Goal: Task Accomplishment & Management: Manage account settings

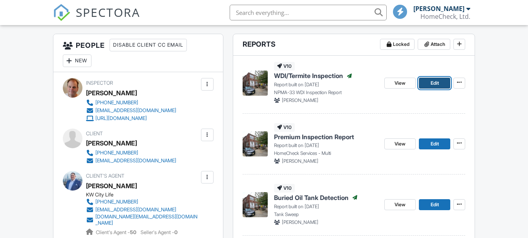
click at [429, 81] on link "Edit" at bounding box center [434, 83] width 31 height 11
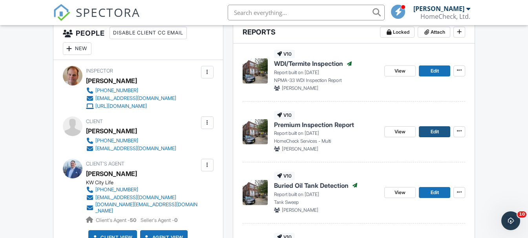
scroll to position [236, 0]
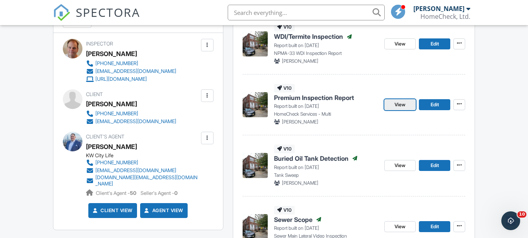
click at [403, 105] on span "View" at bounding box center [399, 105] width 11 height 8
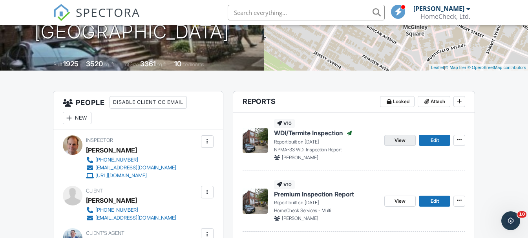
scroll to position [157, 0]
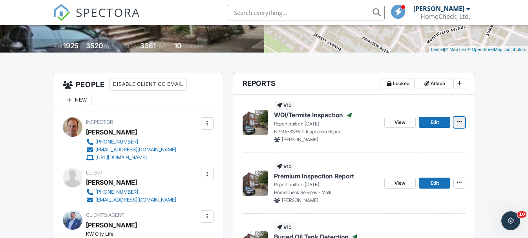
click at [458, 121] on icon at bounding box center [459, 121] width 5 height 5
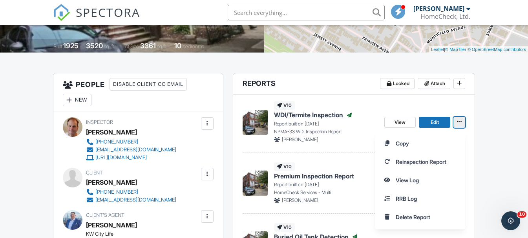
click at [458, 121] on icon at bounding box center [459, 121] width 5 height 5
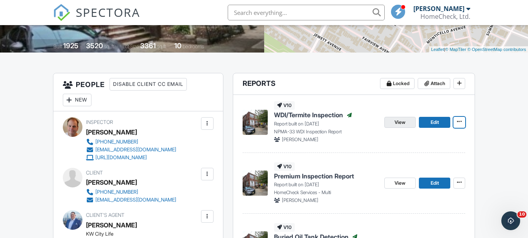
click at [408, 121] on link "View" at bounding box center [399, 122] width 31 height 11
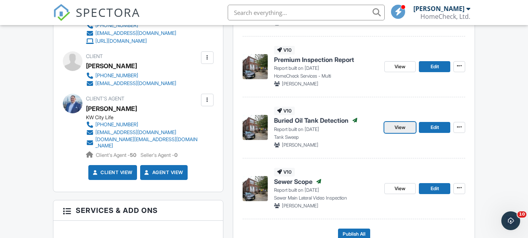
click at [404, 126] on span "View" at bounding box center [399, 128] width 11 height 8
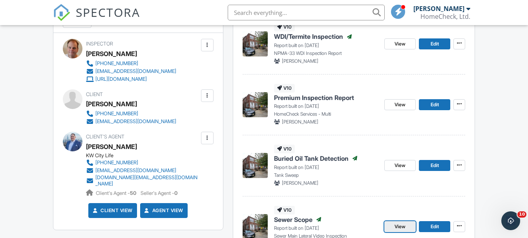
click at [404, 228] on span "View" at bounding box center [399, 227] width 11 height 8
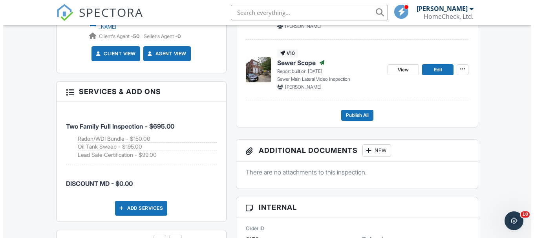
scroll to position [432, 0]
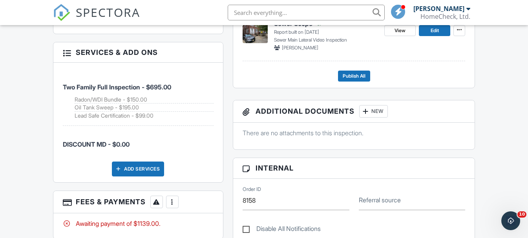
click at [175, 198] on div at bounding box center [172, 202] width 8 height 8
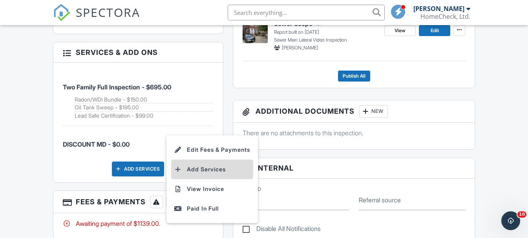
click at [203, 164] on li "Add Services" at bounding box center [212, 170] width 82 height 20
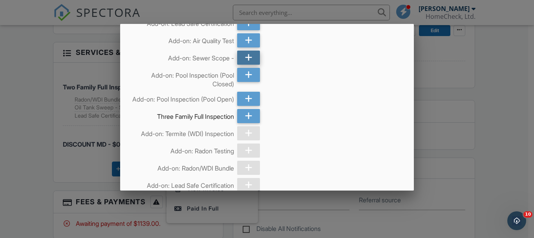
drag, startPoint x: 247, startPoint y: 66, endPoint x: 352, endPoint y: 87, distance: 106.5
click at [248, 65] on icon at bounding box center [248, 58] width 7 height 14
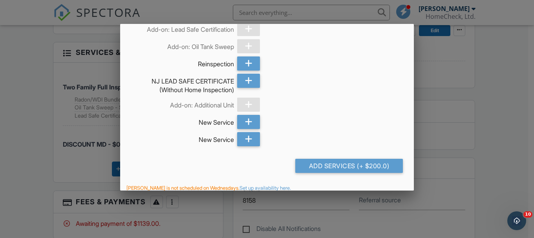
scroll to position [608, 0]
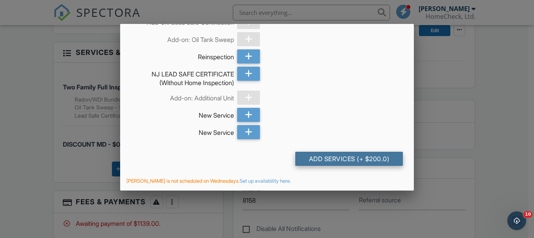
click at [345, 160] on div "Add Services (+ $200.0)" at bounding box center [349, 159] width 108 height 14
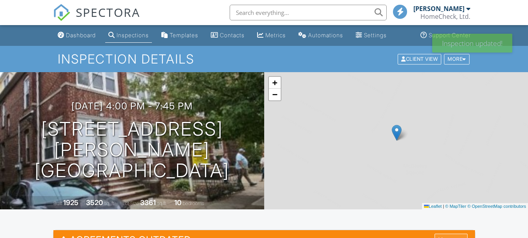
scroll to position [118, 0]
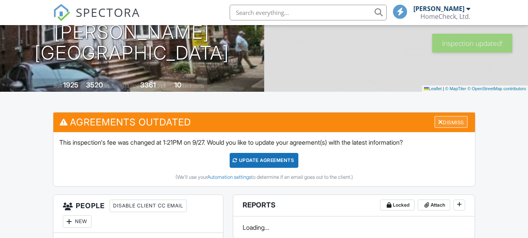
click at [444, 122] on div "Dismiss" at bounding box center [451, 122] width 33 height 12
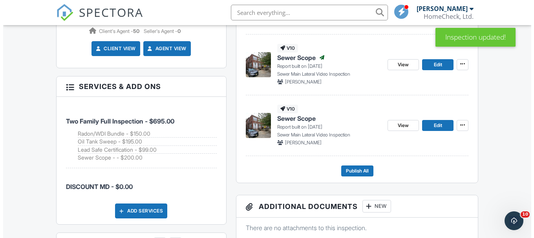
scroll to position [471, 0]
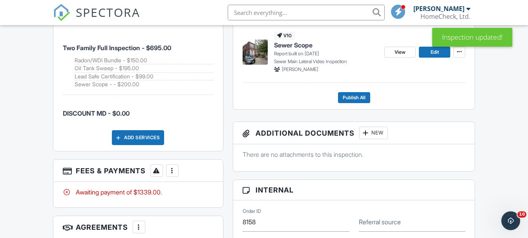
click at [170, 167] on div at bounding box center [172, 171] width 8 height 8
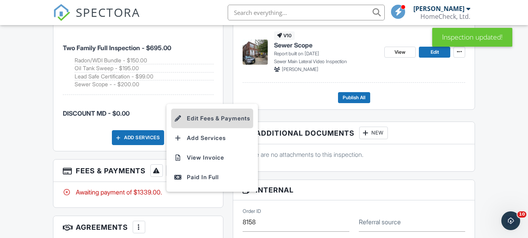
click at [221, 117] on li "Edit Fees & Payments" at bounding box center [212, 119] width 82 height 20
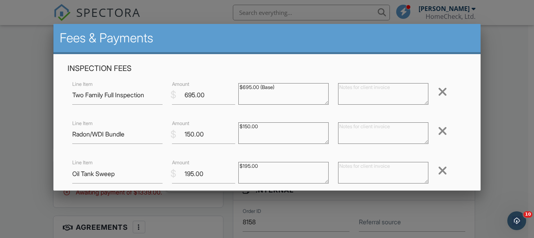
click at [214, 64] on h4 "Inspection Fees" at bounding box center [267, 69] width 399 height 10
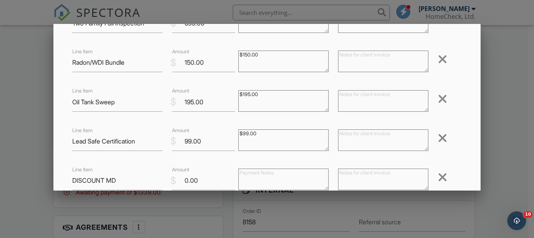
scroll to position [79, 0]
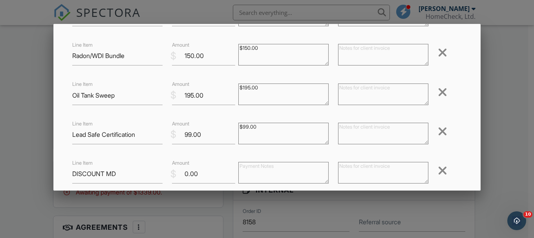
click at [440, 131] on div at bounding box center [442, 131] width 9 height 13
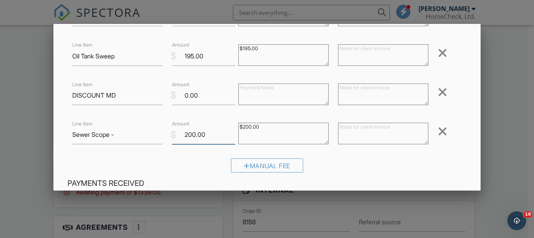
click at [187, 135] on input "200.00" at bounding box center [203, 134] width 63 height 19
type input "250.00"
click at [243, 128] on textarea "$200.00" at bounding box center [283, 134] width 90 height 22
type textarea "$250.00"
click at [352, 157] on div "Inspection Fees Line Item Two Family Full Inspection $ Amount 695.00 $695.00 (B…" at bounding box center [267, 62] width 408 height 233
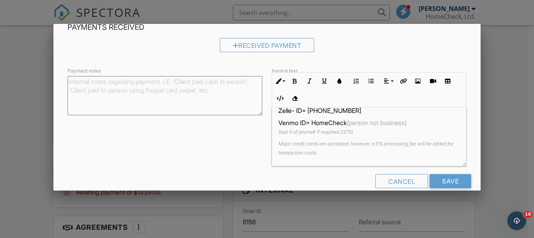
scroll to position [287, 0]
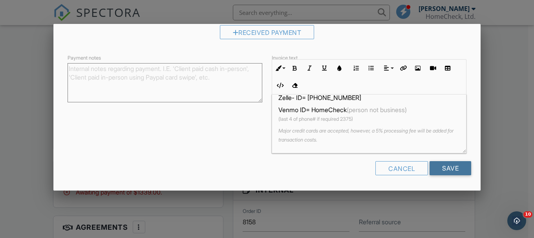
drag, startPoint x: 444, startPoint y: 170, endPoint x: 431, endPoint y: 167, distance: 13.8
click at [442, 170] on input "Save" at bounding box center [450, 168] width 42 height 14
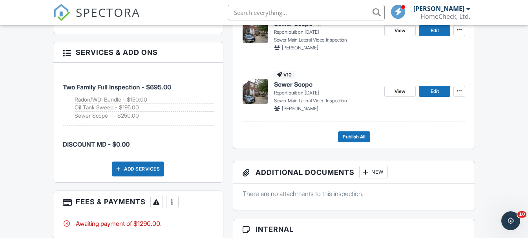
click at [170, 198] on div at bounding box center [172, 202] width 8 height 8
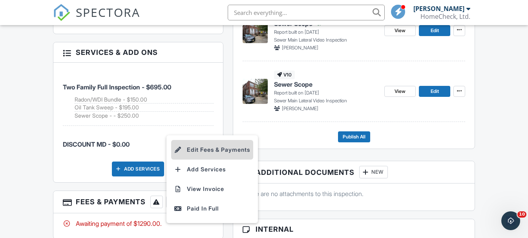
click at [217, 150] on li "Edit Fees & Payments" at bounding box center [212, 150] width 82 height 20
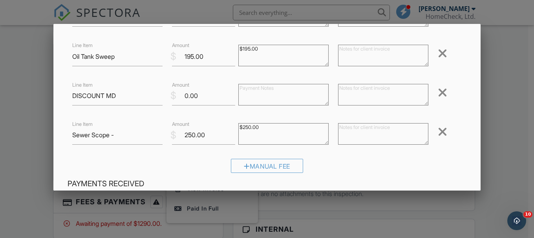
scroll to position [118, 0]
drag, startPoint x: 186, startPoint y: 99, endPoint x: 175, endPoint y: 101, distance: 11.2
click at [179, 100] on input "0.00" at bounding box center [203, 95] width 63 height 19
type input "-245.00"
click at [158, 160] on div "Manual Fee" at bounding box center [267, 169] width 399 height 20
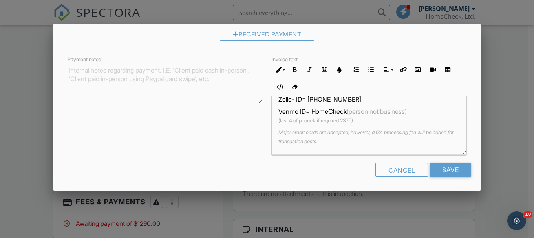
scroll to position [287, 0]
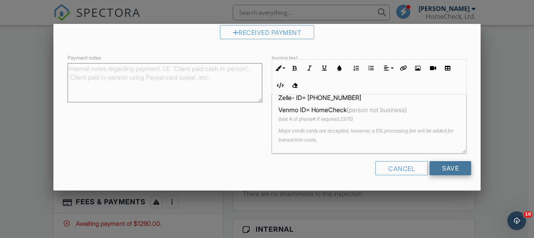
click at [447, 167] on input "Save" at bounding box center [450, 168] width 42 height 14
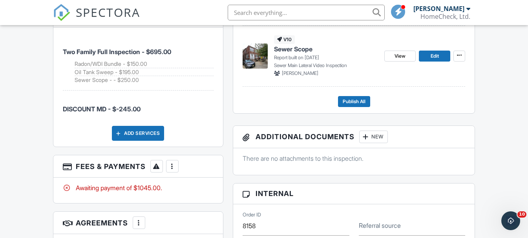
click at [175, 164] on div at bounding box center [172, 167] width 8 height 8
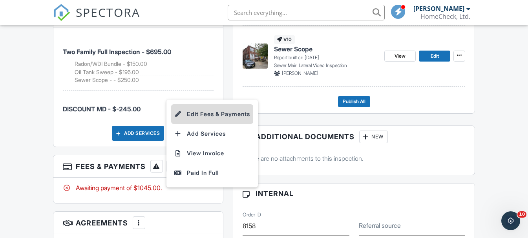
click at [213, 108] on li "Edit Fees & Payments" at bounding box center [212, 114] width 82 height 20
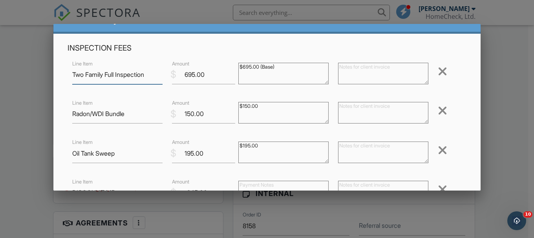
scroll to position [39, 0]
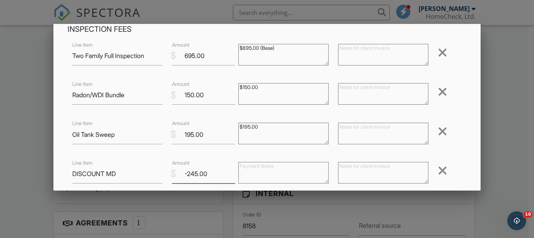
click at [191, 176] on input "-245.00" at bounding box center [203, 173] width 63 height 19
type input "-295.00"
click at [382, 173] on textarea at bounding box center [383, 173] width 90 height 22
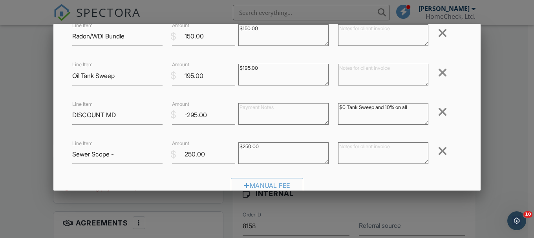
scroll to position [118, 0]
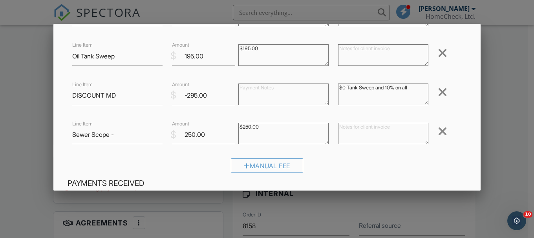
type textarea "$0 Tank Sweep and 10% on all"
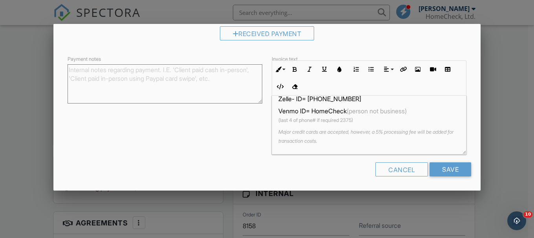
scroll to position [287, 0]
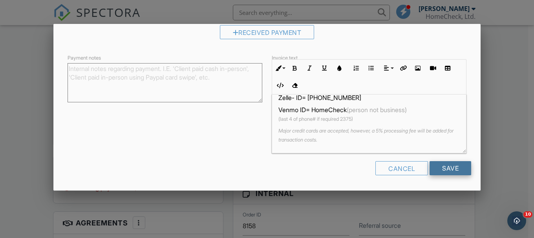
click at [429, 168] on input "Save" at bounding box center [450, 168] width 42 height 14
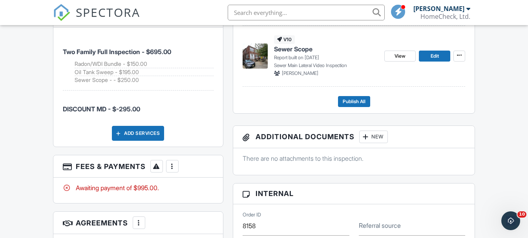
scroll to position [589, 0]
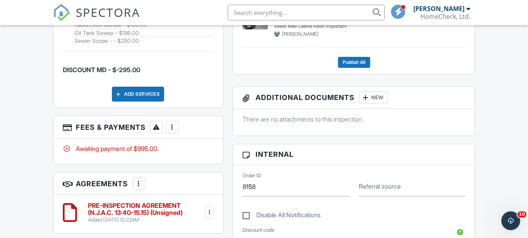
click at [177, 124] on div "More" at bounding box center [172, 127] width 13 height 13
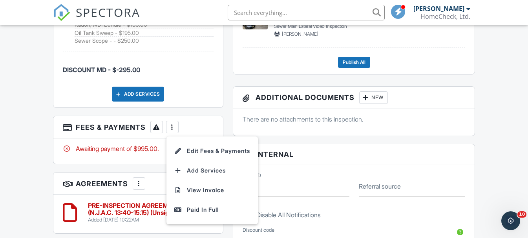
click at [223, 118] on div "People Disable Client CC Email New Client Listing Agent Add Another Person Insp…" at bounding box center [138, 24] width 180 height 600
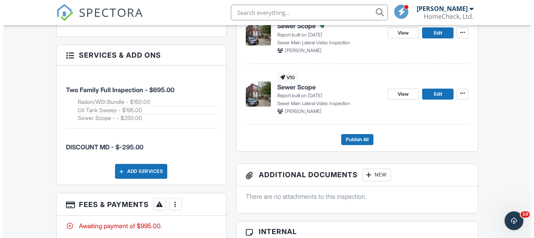
scroll to position [471, 0]
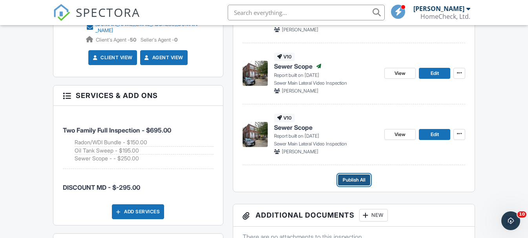
click at [366, 183] on button "Publish All" at bounding box center [354, 180] width 32 height 11
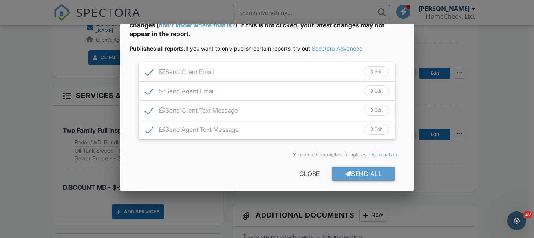
scroll to position [57, 0]
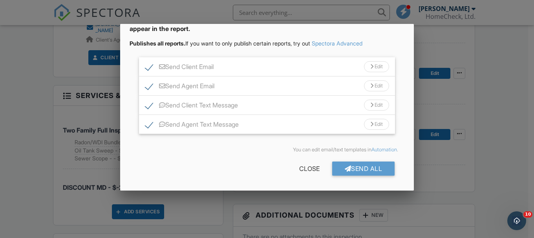
click at [260, 67] on div "Send Client Email Edit" at bounding box center [267, 66] width 256 height 19
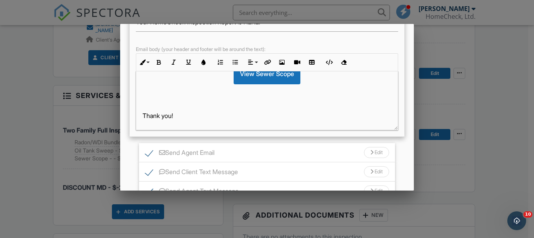
scroll to position [174, 0]
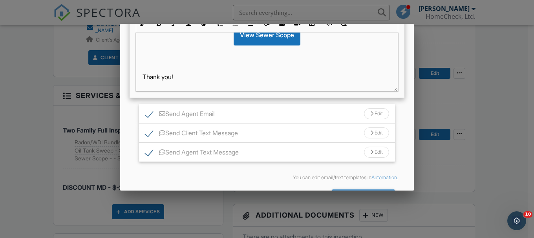
click at [321, 112] on div "Send Agent Email Edit" at bounding box center [267, 113] width 256 height 19
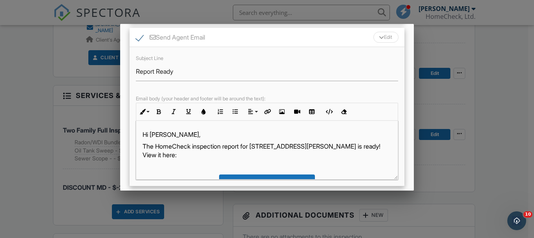
scroll to position [348, 0]
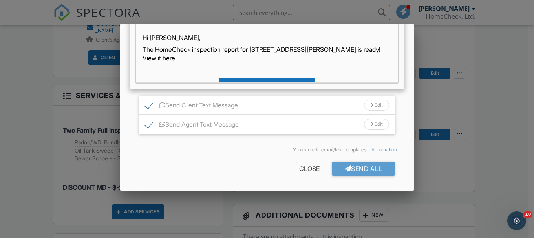
click at [357, 165] on div "Send All" at bounding box center [363, 169] width 63 height 14
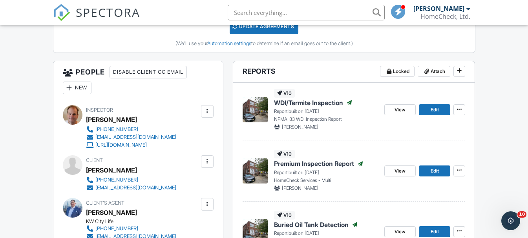
scroll to position [204, 0]
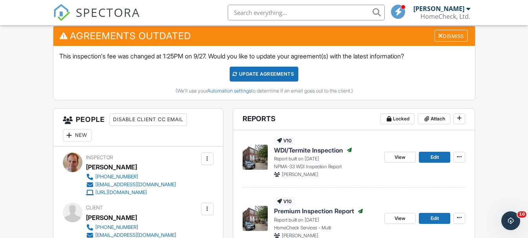
click at [468, 33] on div "Dismiss" at bounding box center [451, 35] width 36 height 12
click at [460, 37] on div "Dismiss" at bounding box center [451, 36] width 33 height 12
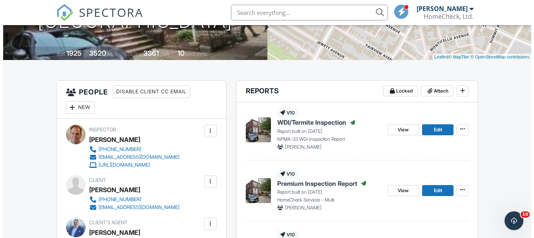
scroll to position [126, 0]
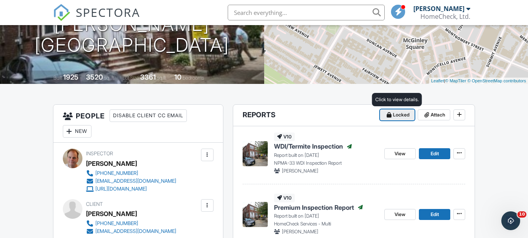
click at [397, 114] on span "Locked" at bounding box center [401, 115] width 16 height 8
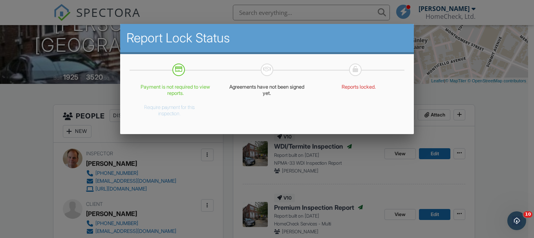
click at [179, 111] on button "Require payment for this inspection." at bounding box center [169, 109] width 70 height 16
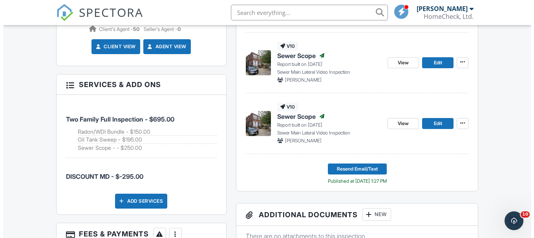
scroll to position [393, 0]
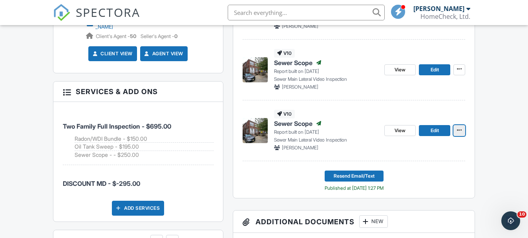
click at [458, 128] on icon at bounding box center [459, 130] width 5 height 5
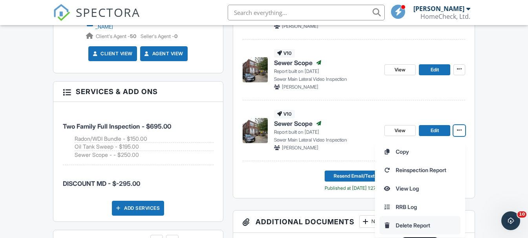
click at [419, 222] on input "Delete Report" at bounding box center [420, 226] width 80 height 18
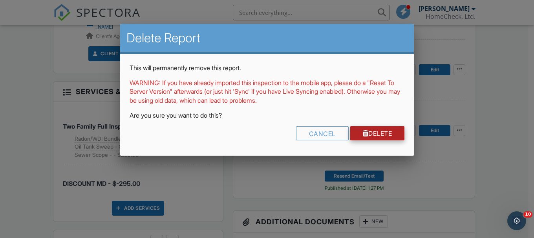
click at [364, 131] on div at bounding box center [366, 133] width 6 height 6
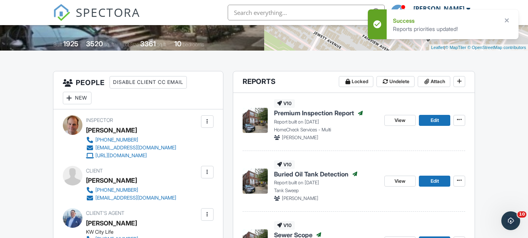
scroll to position [157, 0]
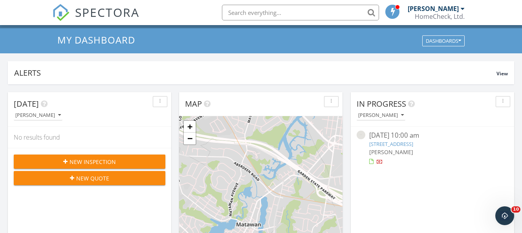
scroll to position [39, 0]
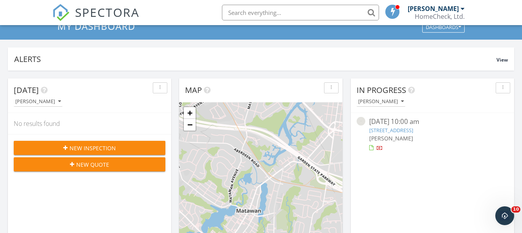
click at [377, 146] on div at bounding box center [379, 149] width 6 height 6
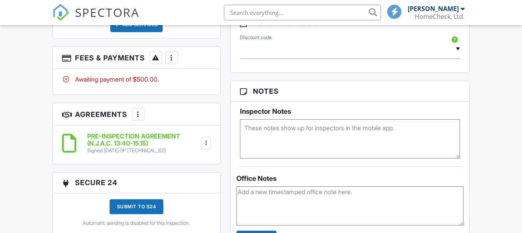
click at [172, 178] on h3 "Secure 24" at bounding box center [137, 183] width 168 height 20
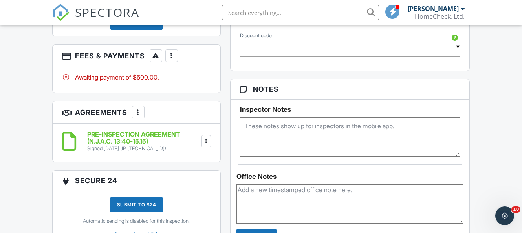
scroll to position [516, 0]
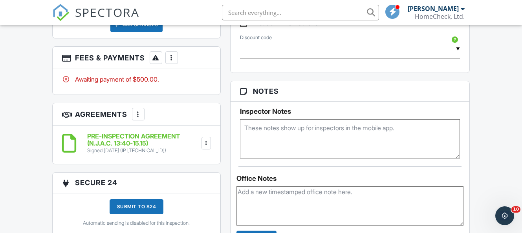
click at [169, 54] on div at bounding box center [172, 58] width 8 height 8
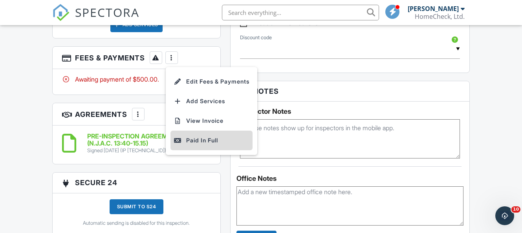
click at [214, 136] on div "Paid In Full" at bounding box center [211, 140] width 76 height 9
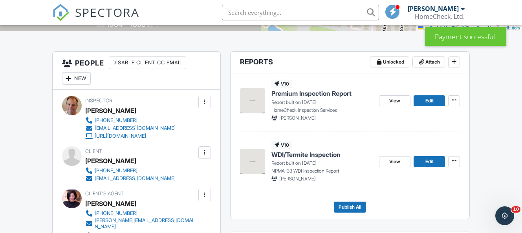
scroll to position [196, 0]
